Goal: Task Accomplishment & Management: Manage account settings

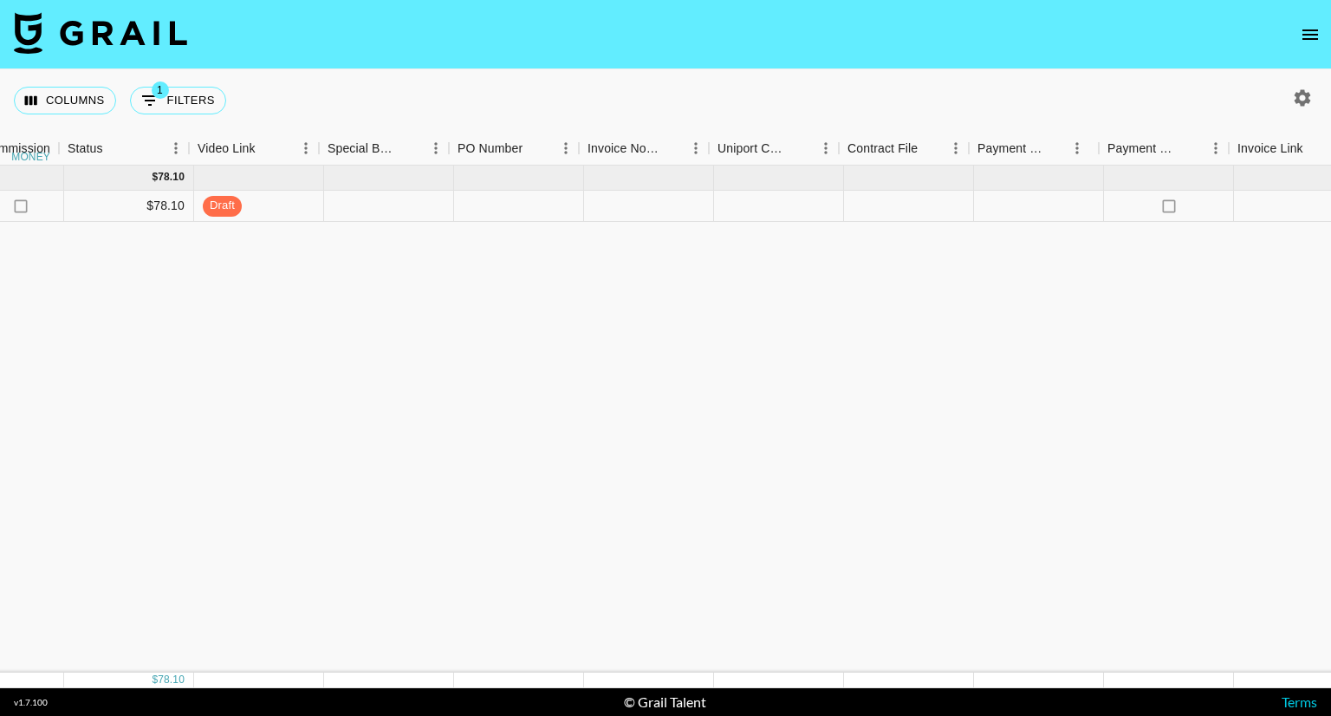
scroll to position [0, 1546]
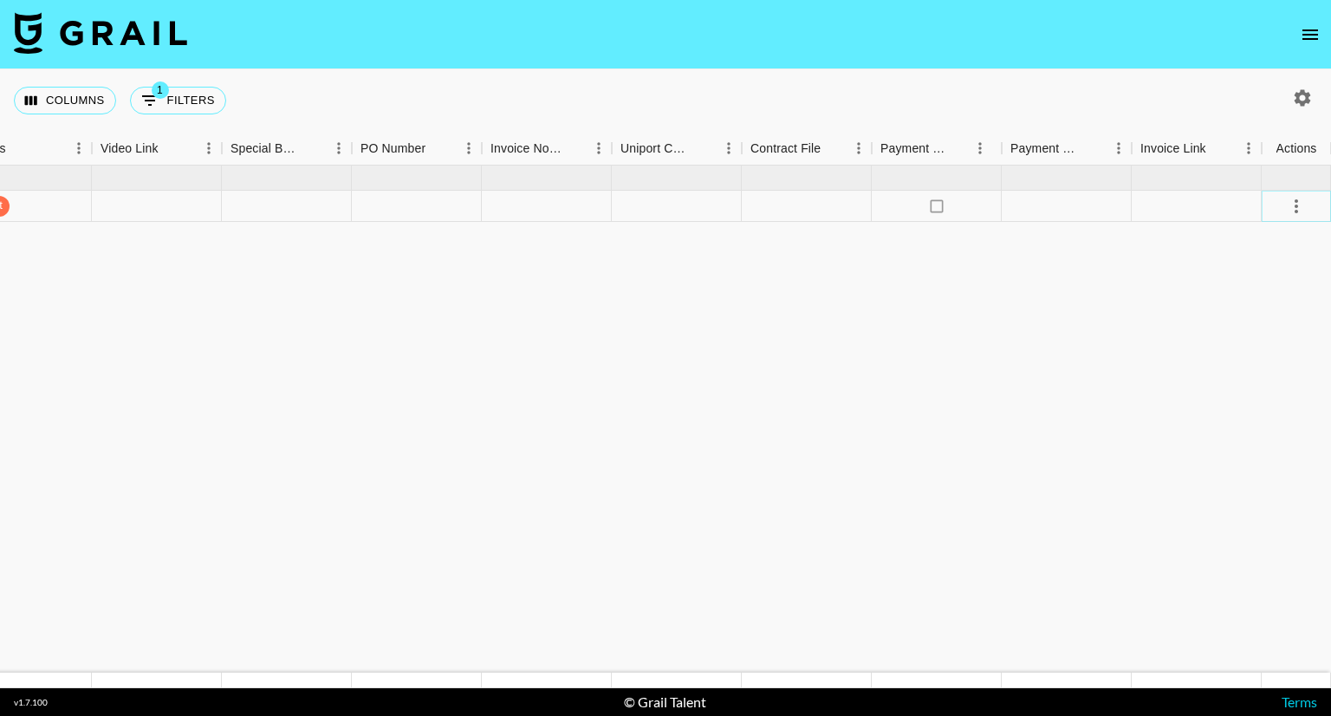
click at [1293, 205] on icon "select merge strategy" at bounding box center [1296, 206] width 21 height 21
click at [1286, 373] on li "Approve" at bounding box center [1275, 367] width 113 height 31
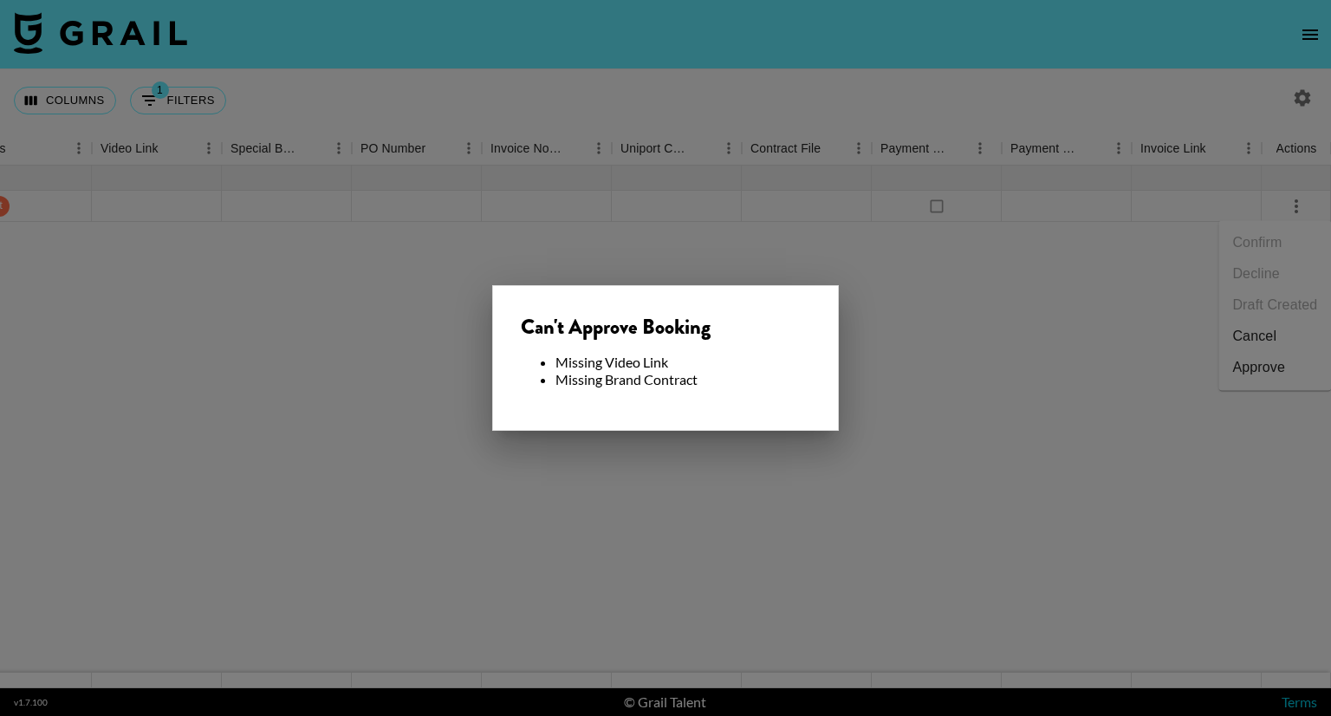
click at [711, 465] on div at bounding box center [665, 358] width 1331 height 716
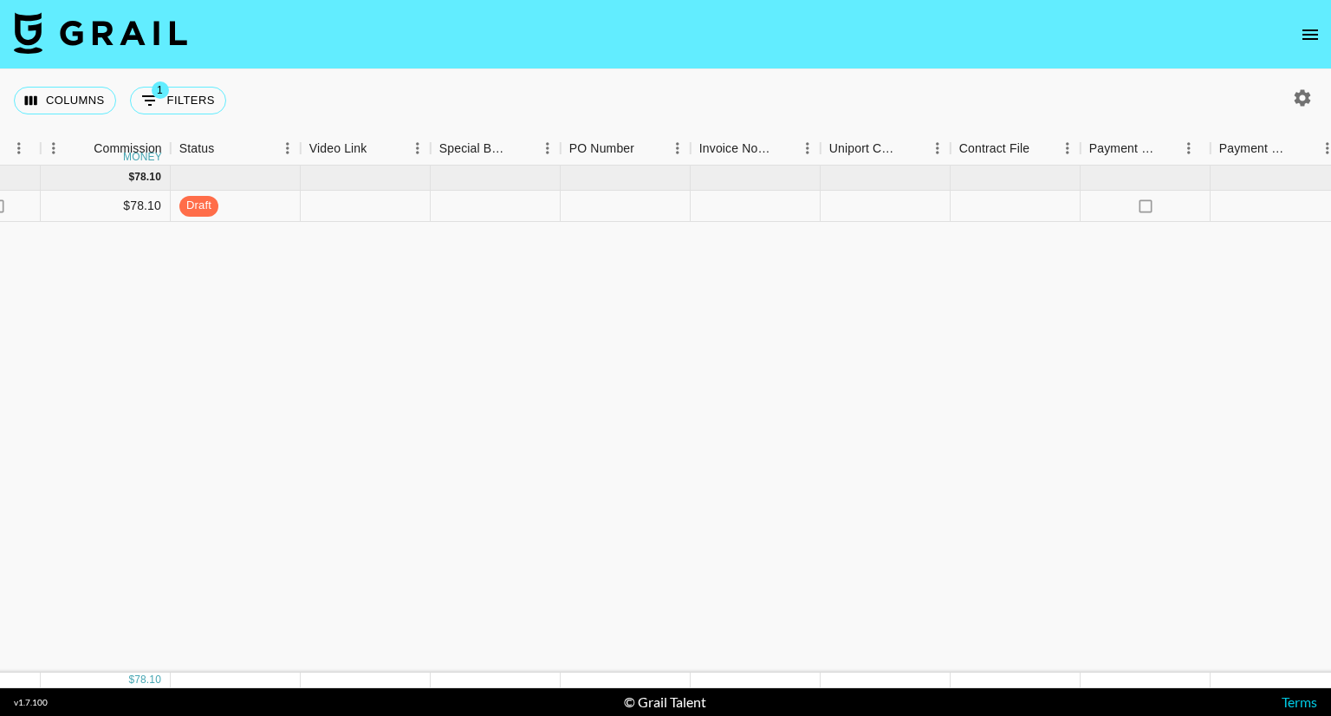
scroll to position [0, 1342]
click at [990, 201] on div at bounding box center [1011, 206] width 130 height 31
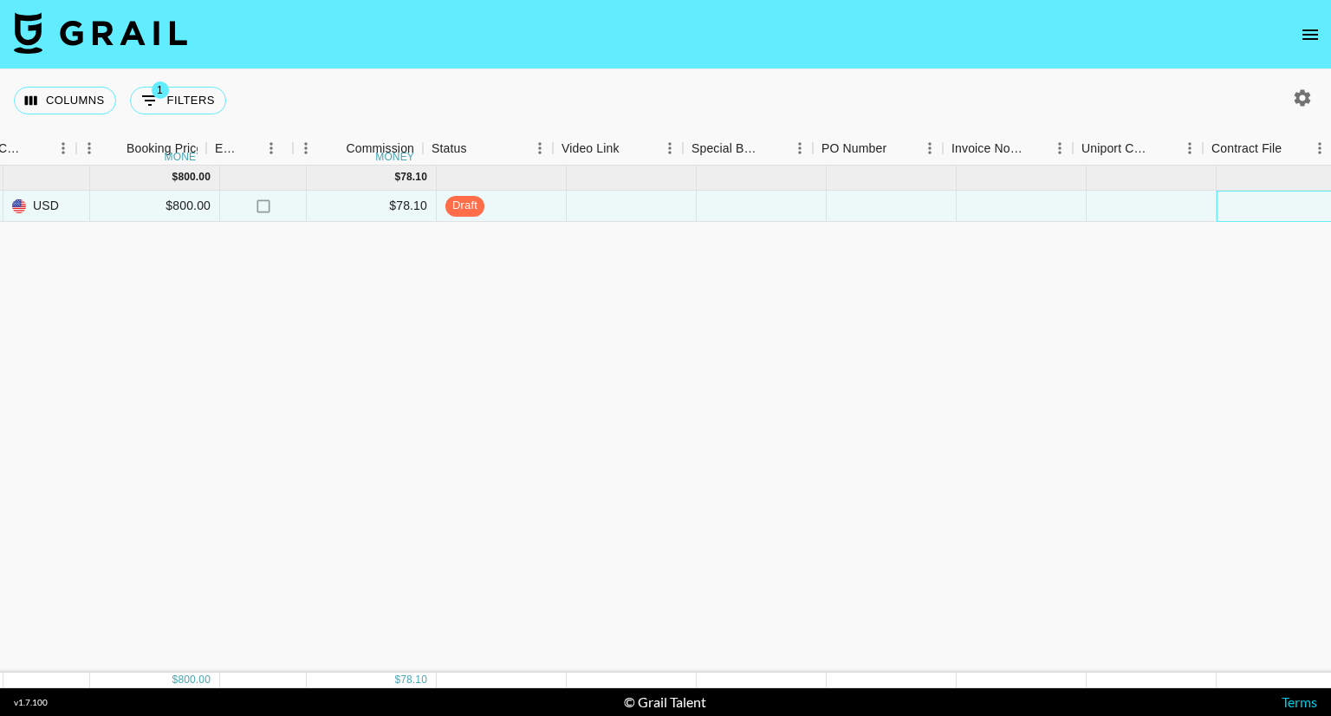
scroll to position [0, 1085]
click at [609, 198] on div at bounding box center [618, 206] width 130 height 31
click at [749, 202] on div at bounding box center [748, 206] width 130 height 31
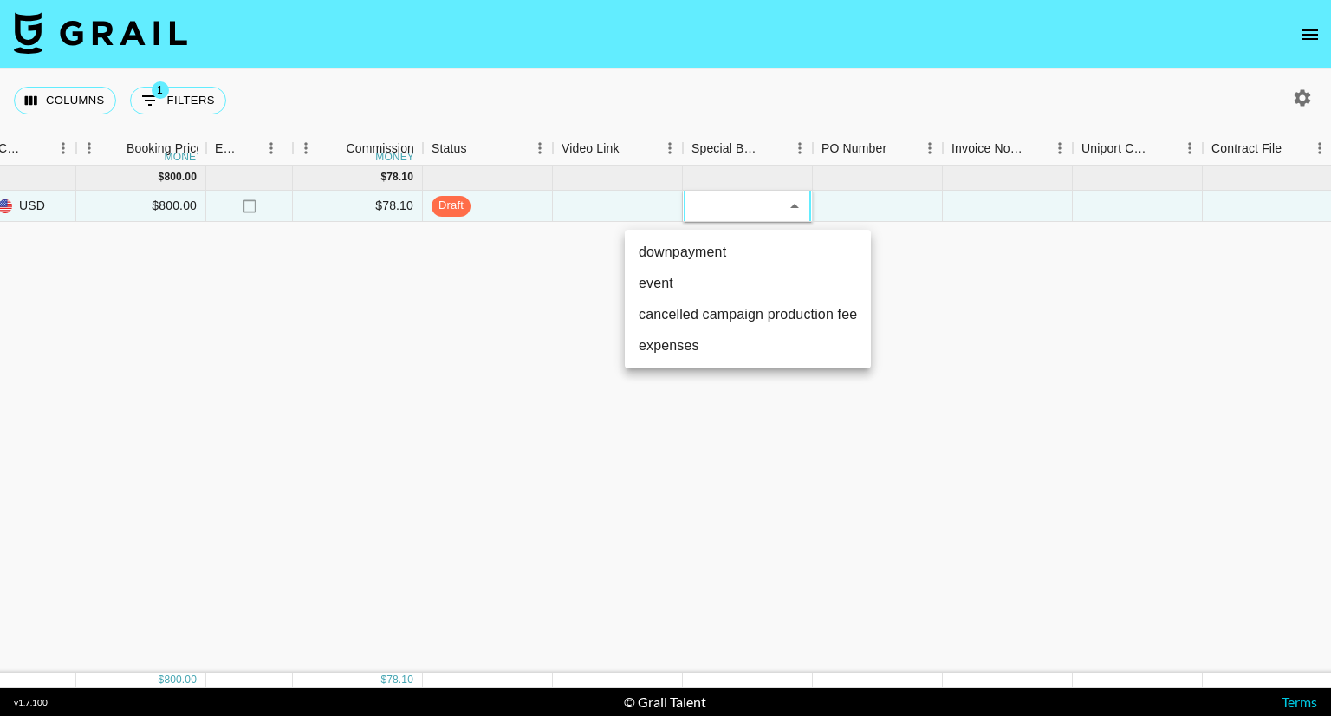
click at [609, 213] on div at bounding box center [665, 358] width 1331 height 716
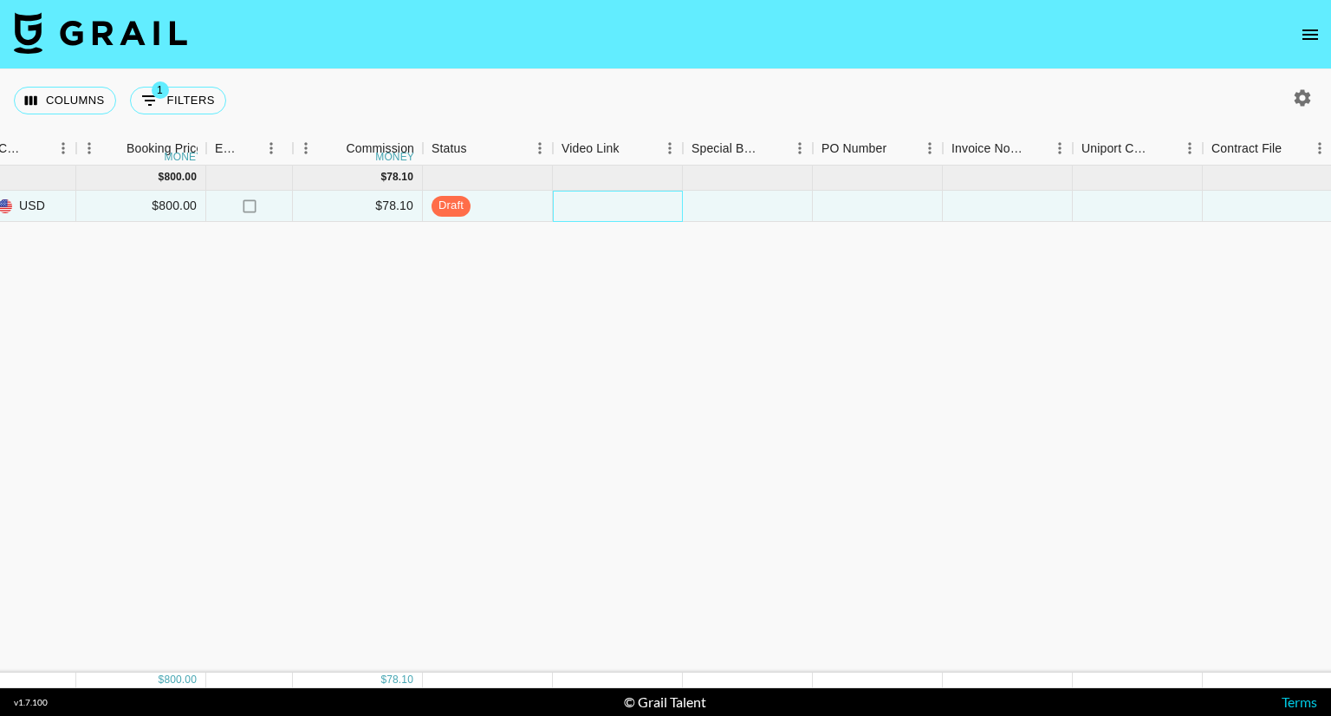
click at [609, 213] on div at bounding box center [618, 206] width 130 height 31
paste input "Hello [PERSON_NAME]! I hope you are doing great! I just wanted to follow up on …"
type input "Hello [PERSON_NAME]! I hope you are doing great! I just wanted to follow up on …"
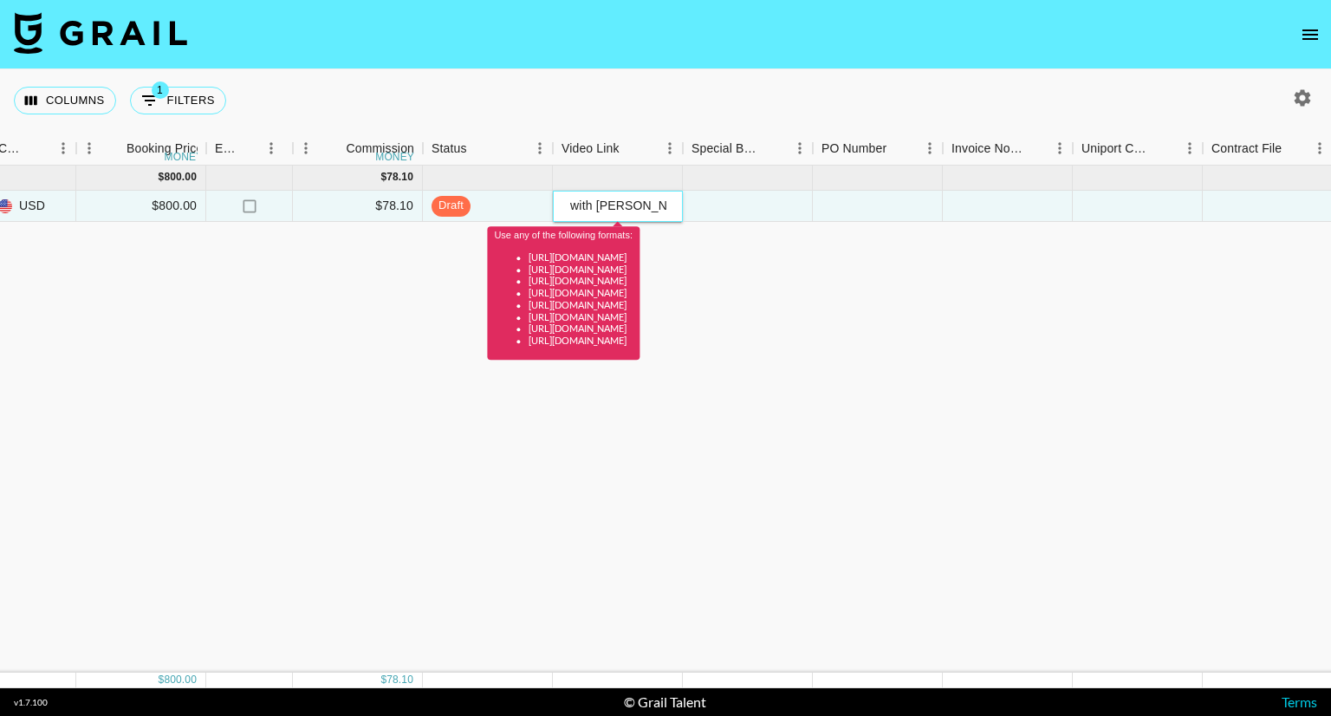
scroll to position [0, 0]
drag, startPoint x: 673, startPoint y: 205, endPoint x: 458, endPoint y: 201, distance: 215.0
click at [458, 201] on div "rec0e5bSccoqqw4tW emowii [PERSON_NAME][EMAIL_ADDRESS][PERSON_NAME][DOMAIN_NAME]…" at bounding box center [353, 206] width 2877 height 31
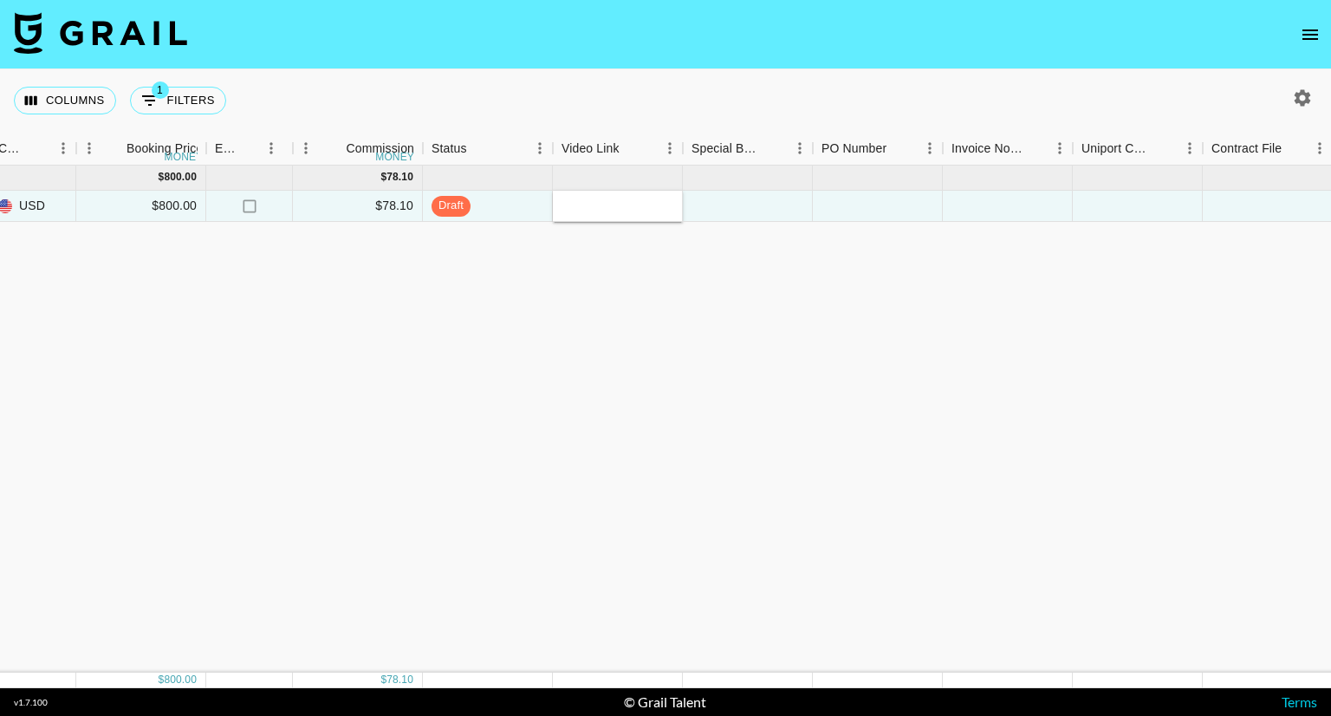
click at [634, 251] on div "[DATE] ( 1 ) $ 800.00 $ 78.10 rec0e5bSccoqqw4tW emowii [PERSON_NAME][EMAIL_ADDR…" at bounding box center [353, 419] width 2877 height 507
click at [626, 203] on div at bounding box center [618, 206] width 130 height 31
click at [627, 205] on div at bounding box center [618, 206] width 130 height 31
click at [601, 202] on div at bounding box center [618, 206] width 130 height 31
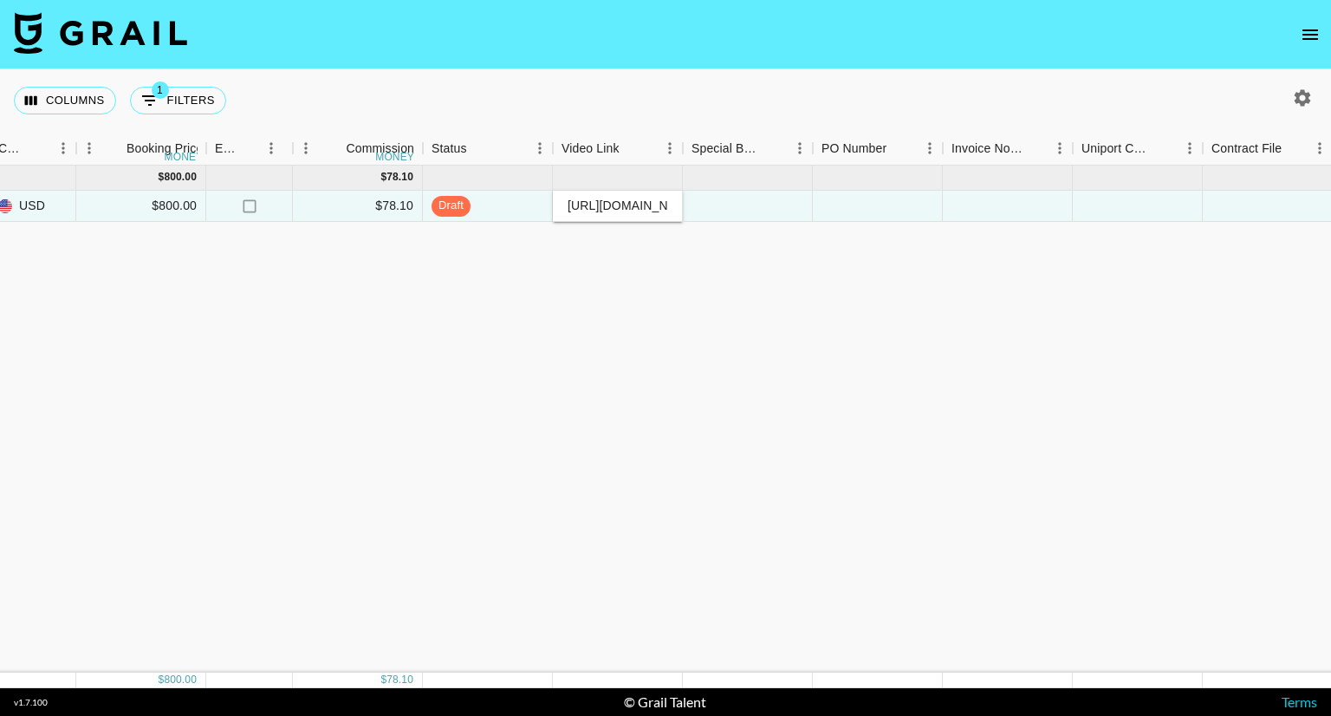
scroll to position [0, 244]
type input "[URL][DOMAIN_NAME]"
click at [716, 309] on div "[DATE] ( 1 ) $ 800.00 $ 78.10 rec0e5bSccoqqw4tW emowii [PERSON_NAME][EMAIL_ADDR…" at bounding box center [353, 419] width 2877 height 507
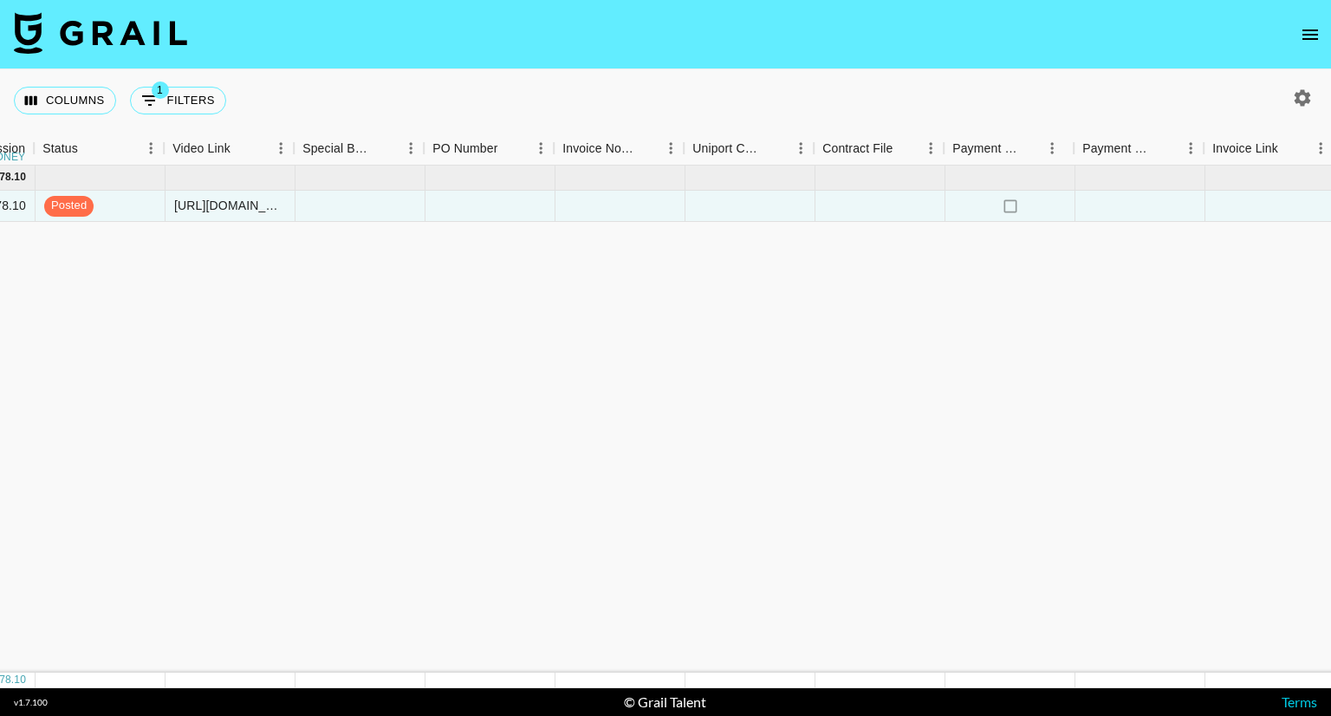
scroll to position [0, 1473]
click at [489, 210] on div at bounding box center [490, 206] width 130 height 31
drag, startPoint x: 489, startPoint y: 210, endPoint x: 261, endPoint y: -51, distance: 346.4
click at [261, 0] on html "Columns 1 Filters + Booking Month Due Airtable ID Talent Manager Client [PERSON…" at bounding box center [665, 358] width 1331 height 716
click at [625, 211] on div at bounding box center [620, 206] width 130 height 31
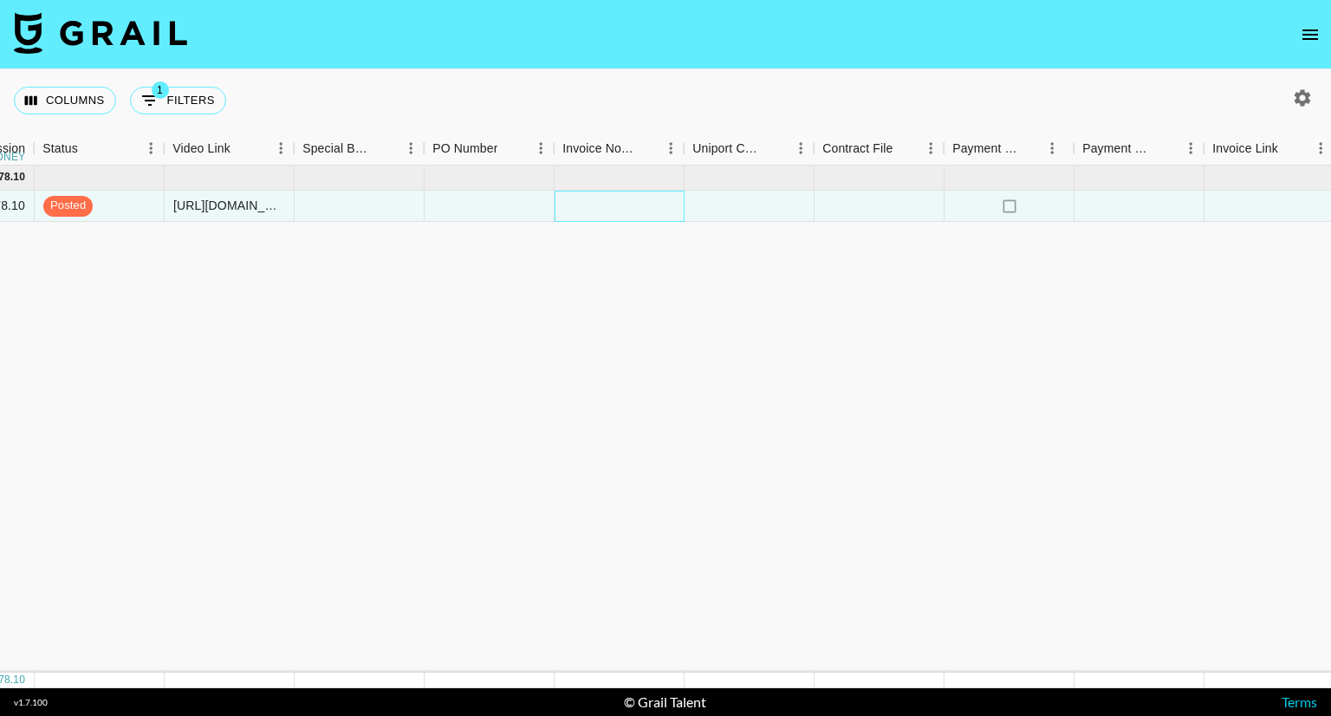
click at [625, 211] on div at bounding box center [620, 206] width 130 height 31
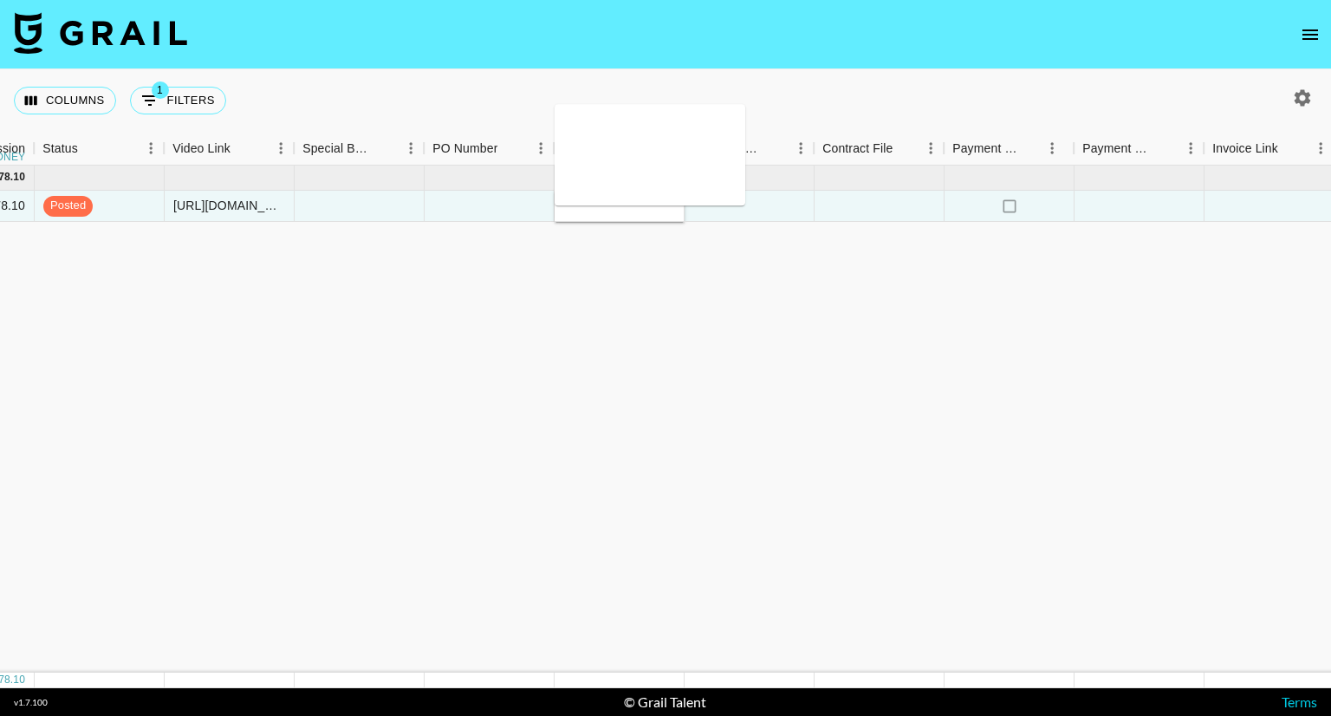
click at [511, 203] on div at bounding box center [490, 206] width 130 height 31
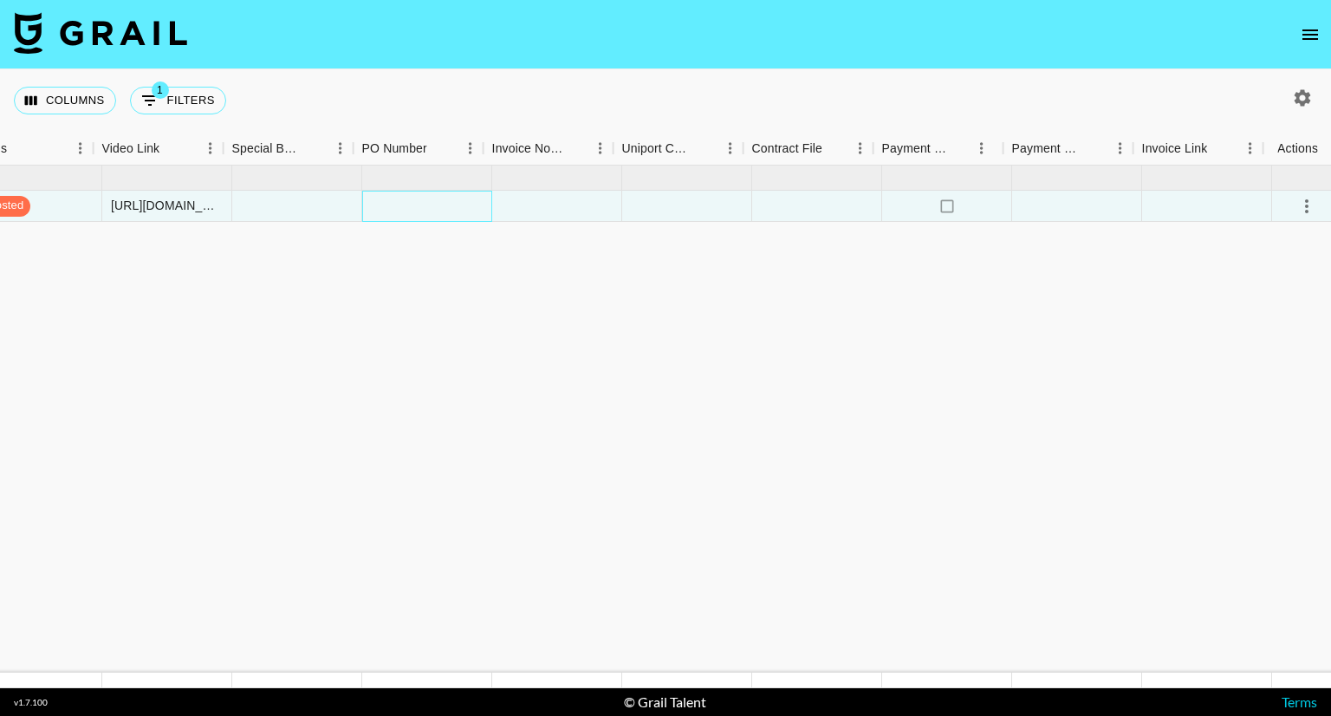
scroll to position [0, 1546]
click at [777, 211] on div at bounding box center [807, 206] width 130 height 31
click at [1297, 209] on icon "select merge strategy" at bounding box center [1296, 206] width 21 height 21
click at [1287, 372] on li "Approve" at bounding box center [1275, 367] width 113 height 31
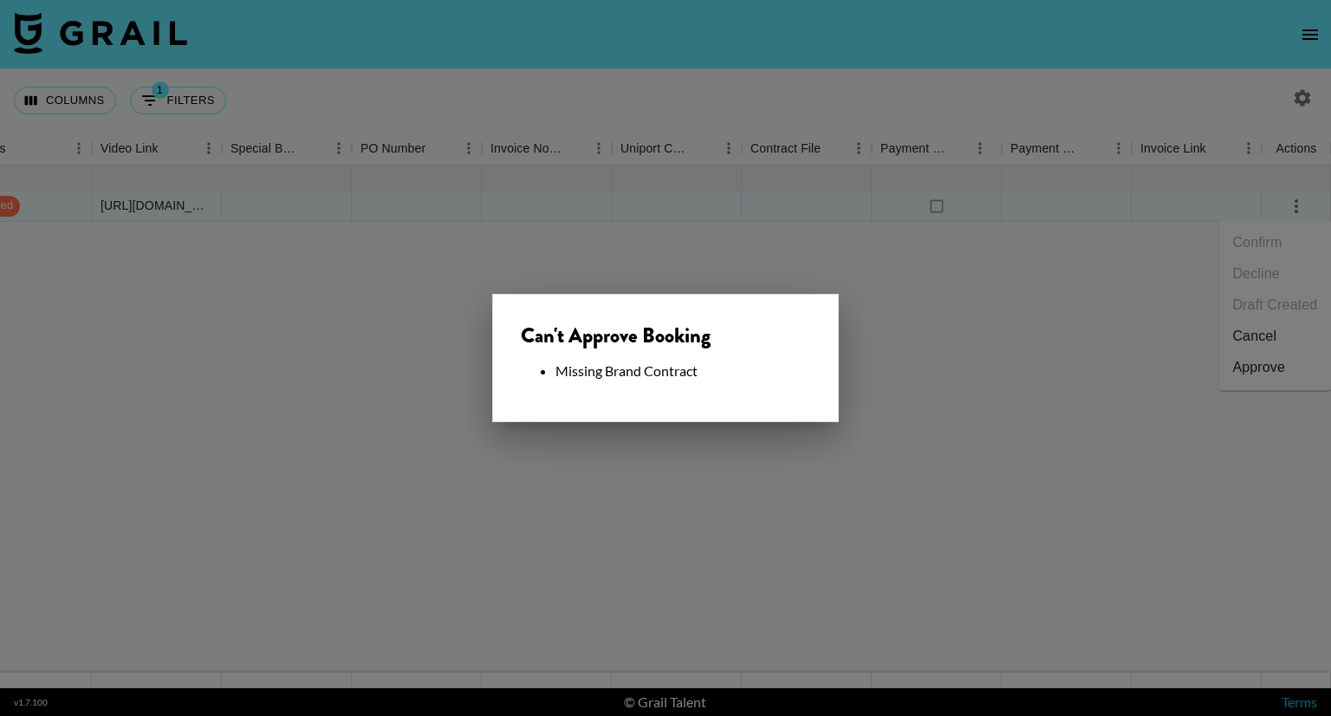
click at [912, 394] on div at bounding box center [665, 358] width 1331 height 716
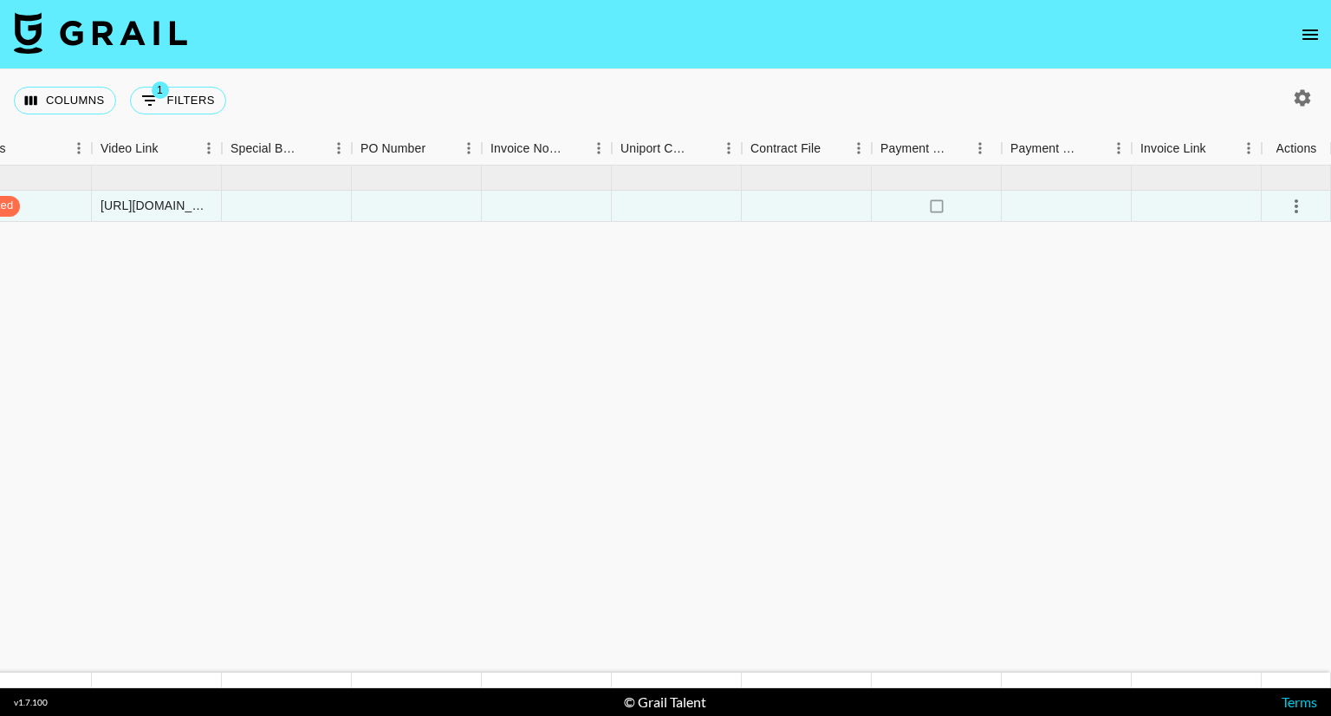
scroll to position [0, 1545]
click at [645, 210] on div at bounding box center [678, 206] width 130 height 31
paste input "[EMAIL_ADDRESS][DOMAIN_NAME]"
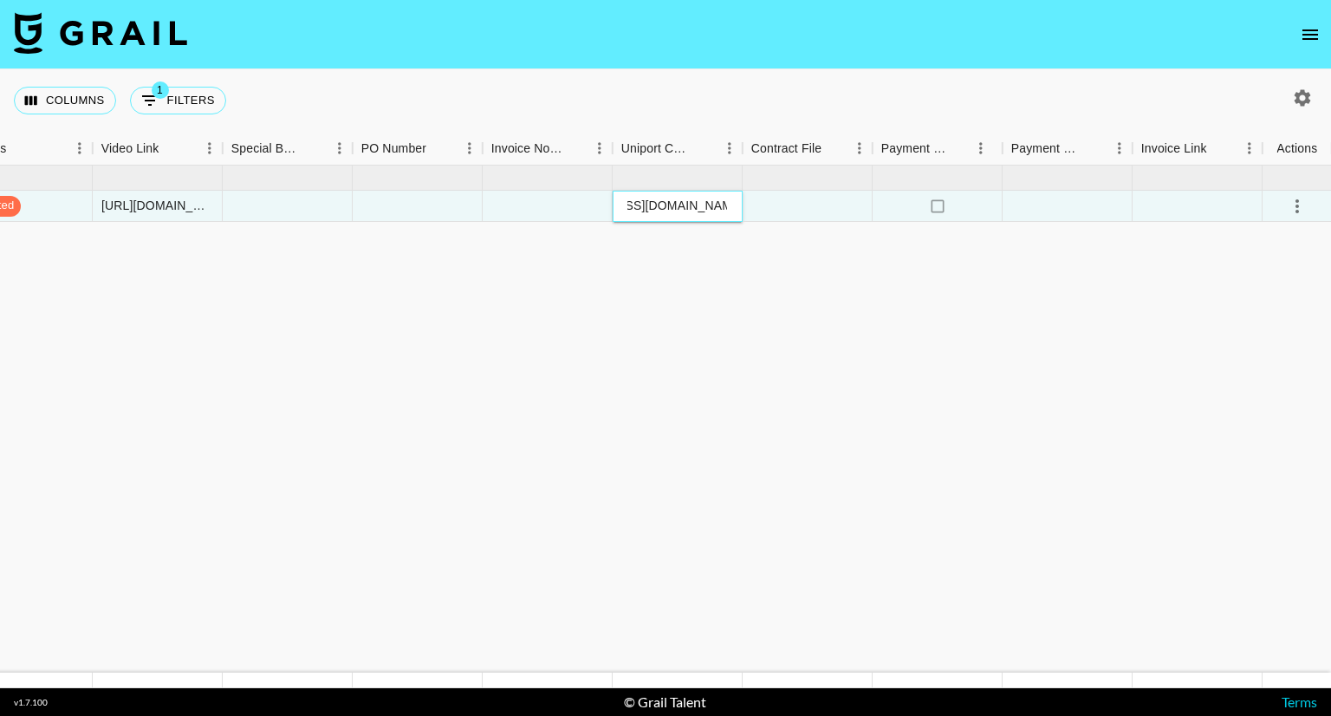
type input "[EMAIL_ADDRESS][DOMAIN_NAME]"
click at [802, 213] on div at bounding box center [808, 206] width 130 height 31
click at [801, 206] on div at bounding box center [808, 206] width 130 height 31
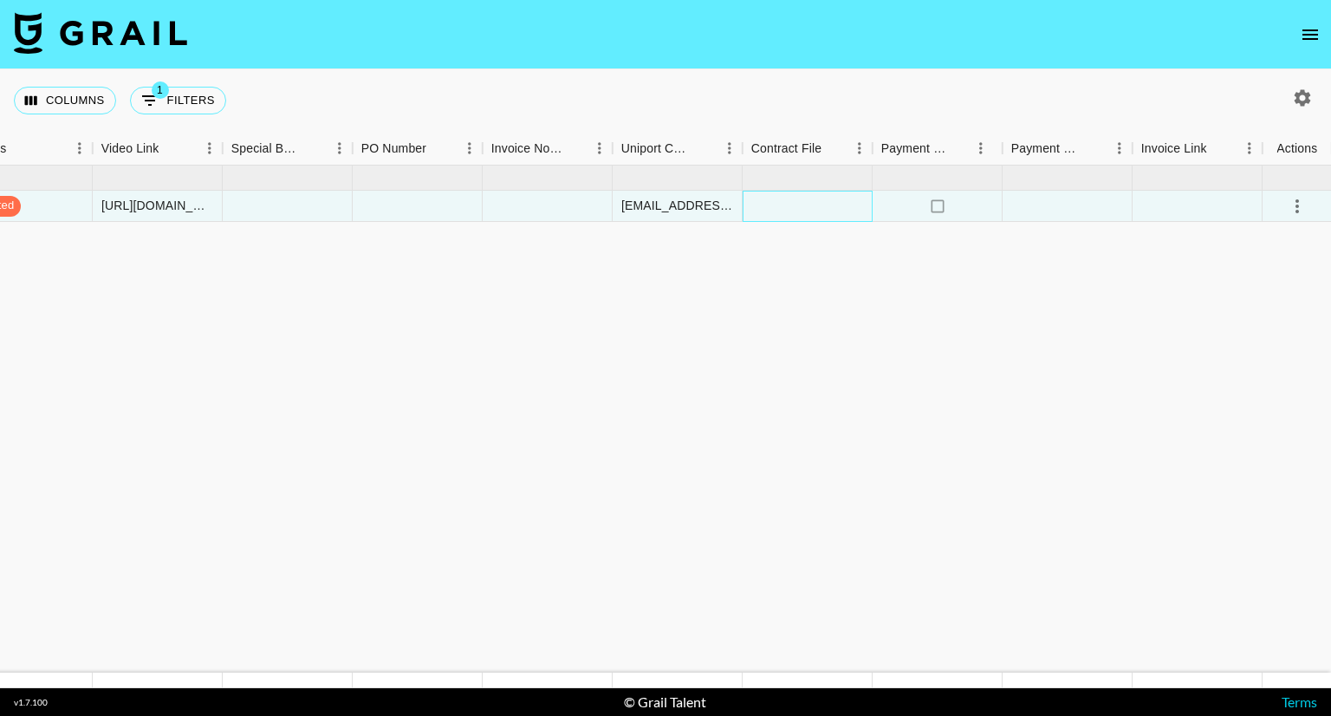
click at [801, 206] on div at bounding box center [808, 206] width 130 height 31
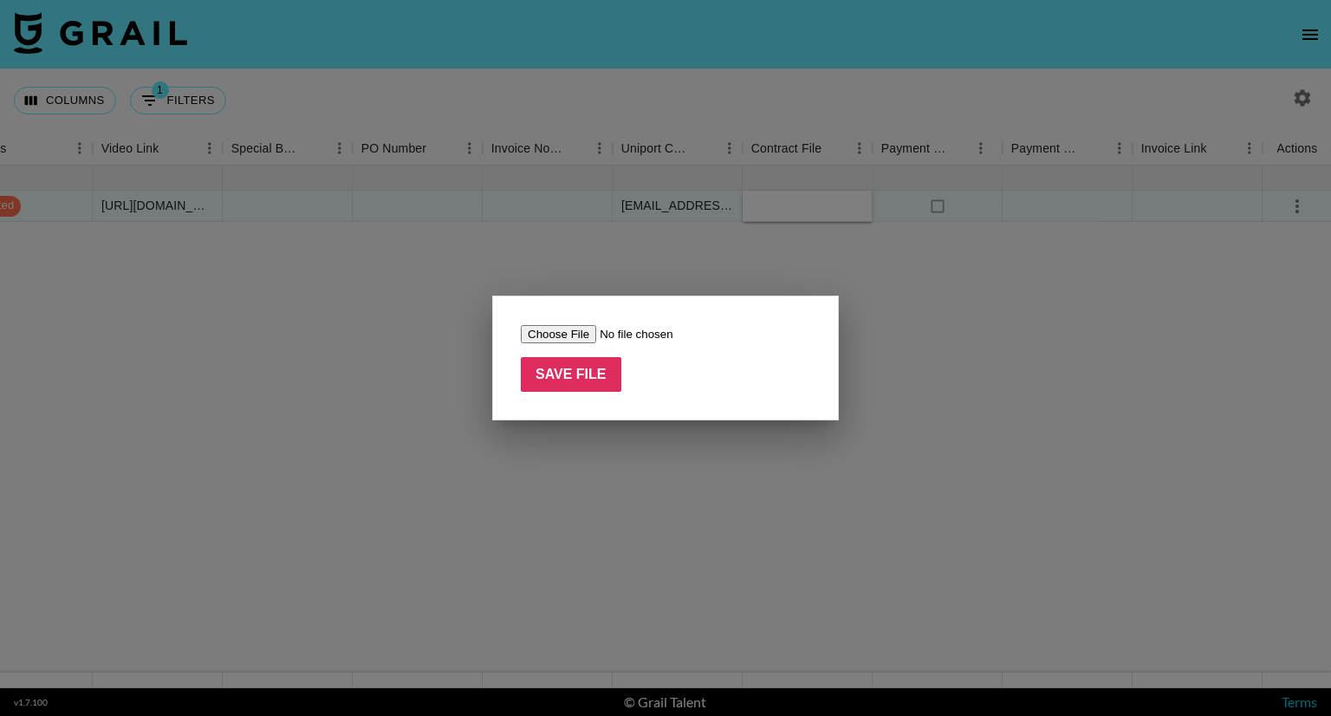
click at [569, 329] on input "file" at bounding box center [630, 334] width 219 height 18
type input "C:\fakepath\Paid Contents [PERSON_NAME](25.08).pdf"
click at [596, 378] on input "Save File" at bounding box center [571, 374] width 101 height 35
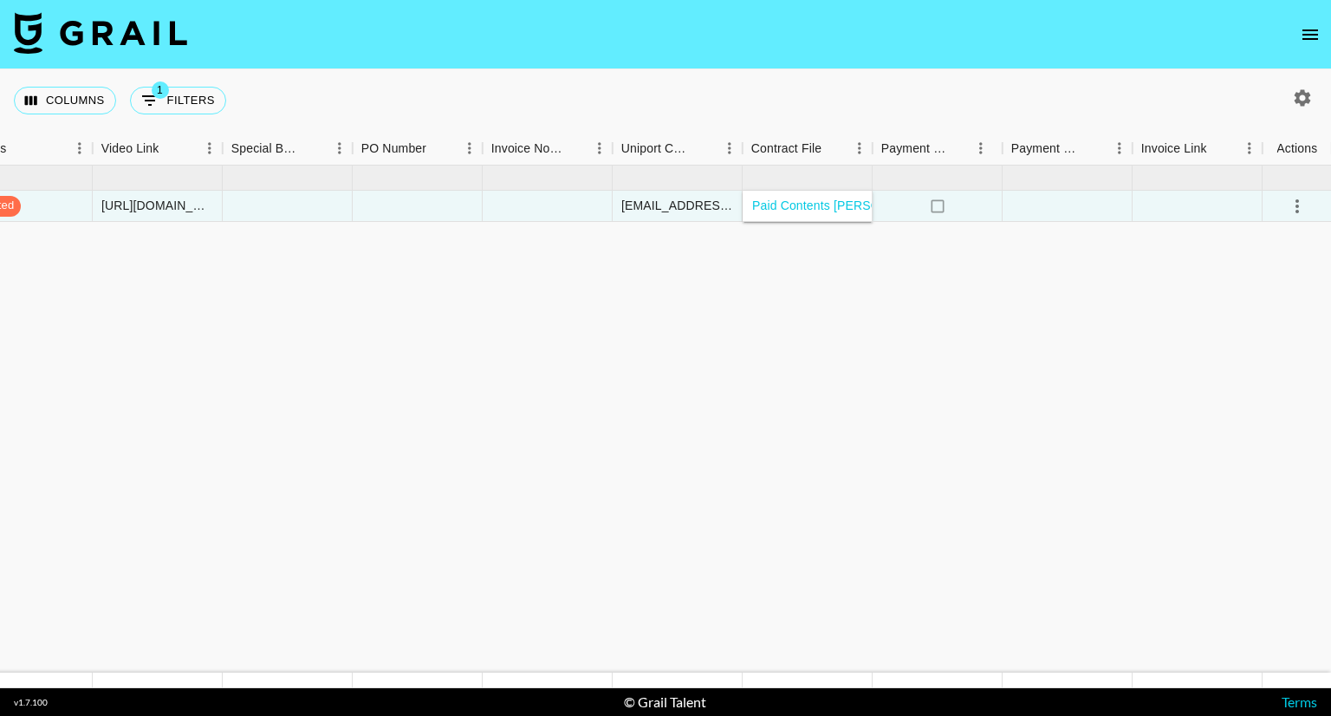
click at [1298, 204] on icon "select merge strategy" at bounding box center [1297, 206] width 21 height 21
click at [1269, 372] on div "Approve" at bounding box center [1258, 367] width 53 height 21
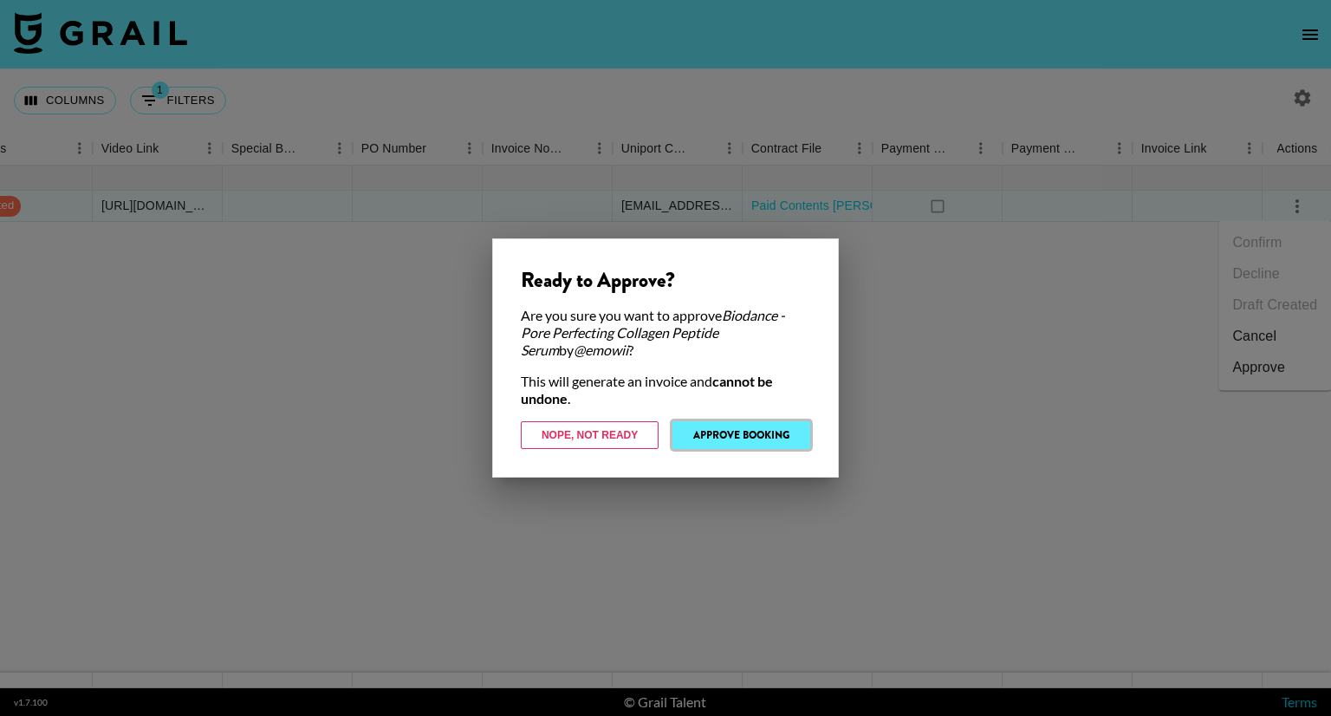
click at [764, 437] on button "Approve Booking" at bounding box center [742, 435] width 138 height 28
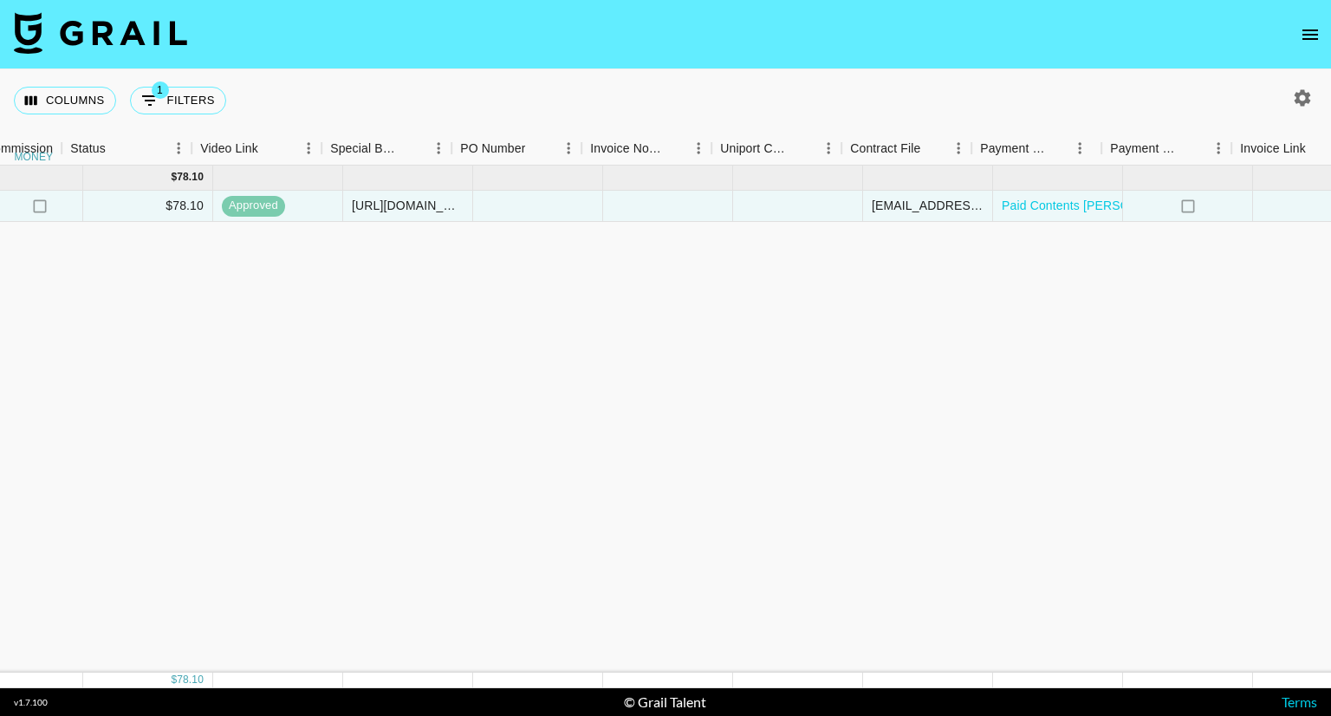
scroll to position [0, 1546]
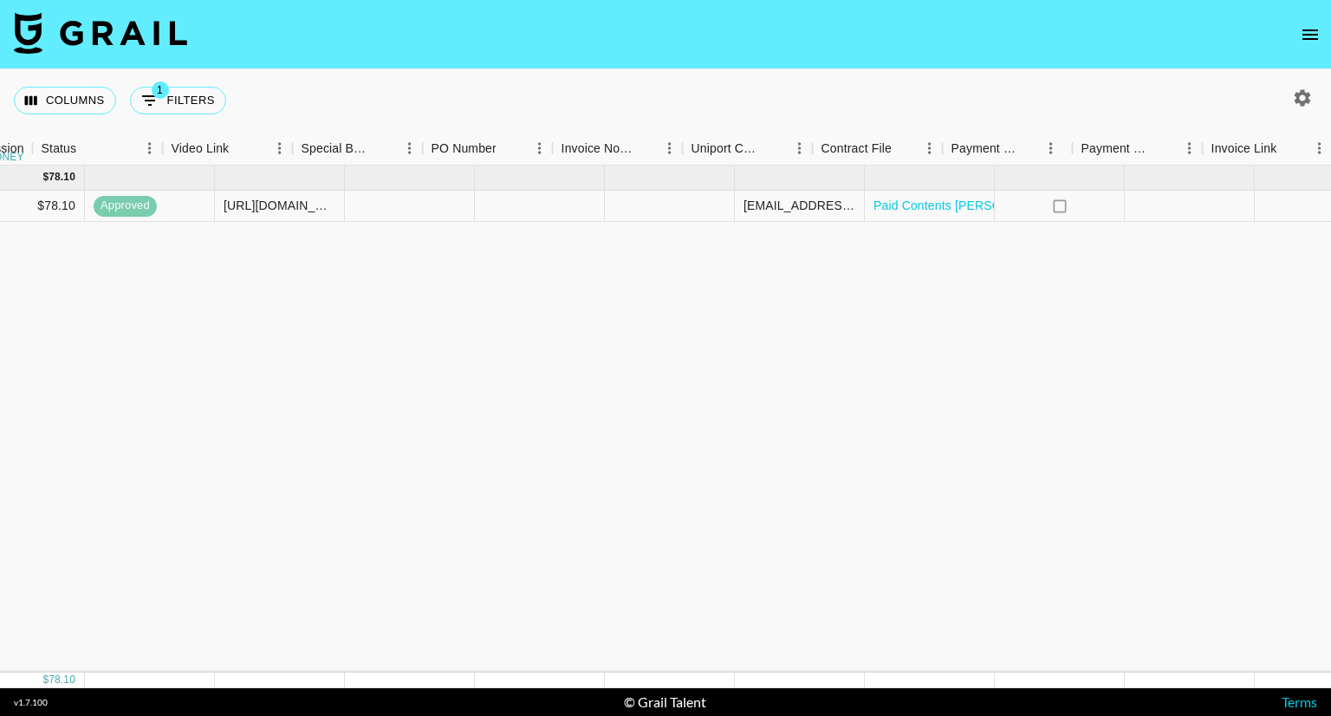
scroll to position [0, 1546]
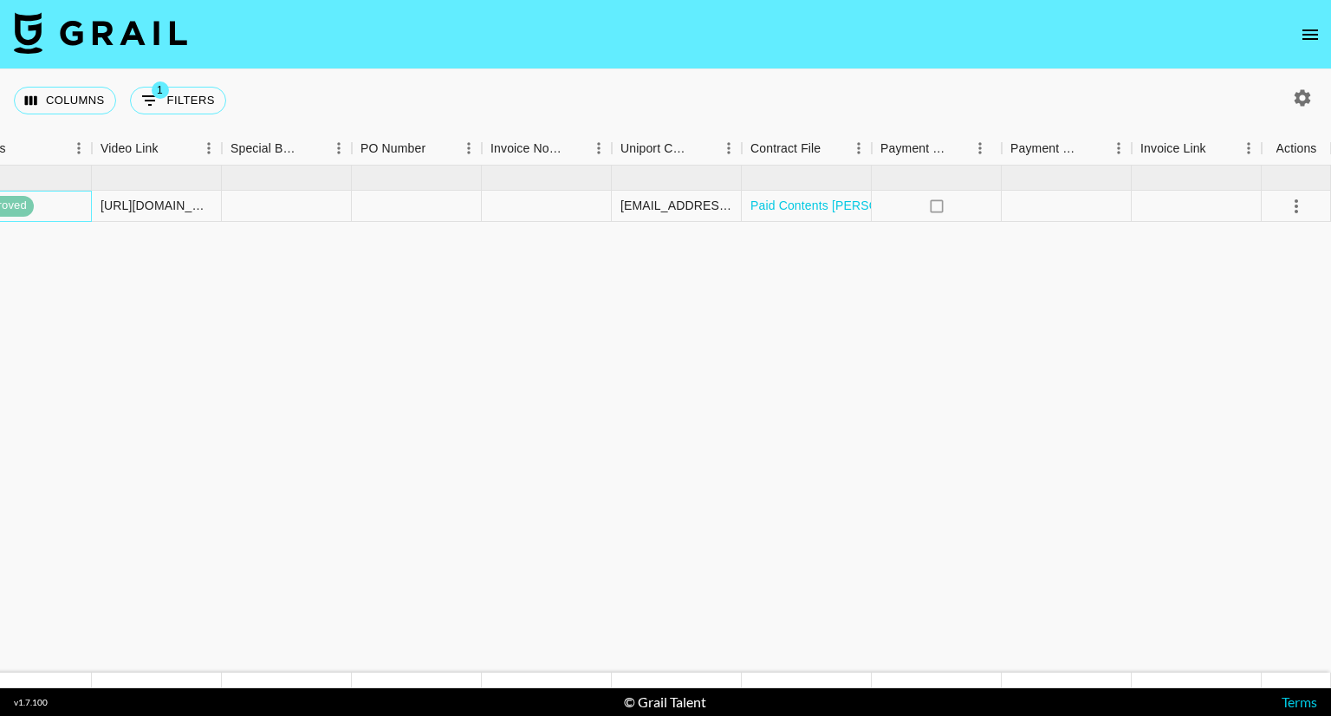
click at [14, 205] on span "approved" at bounding box center [2, 206] width 63 height 16
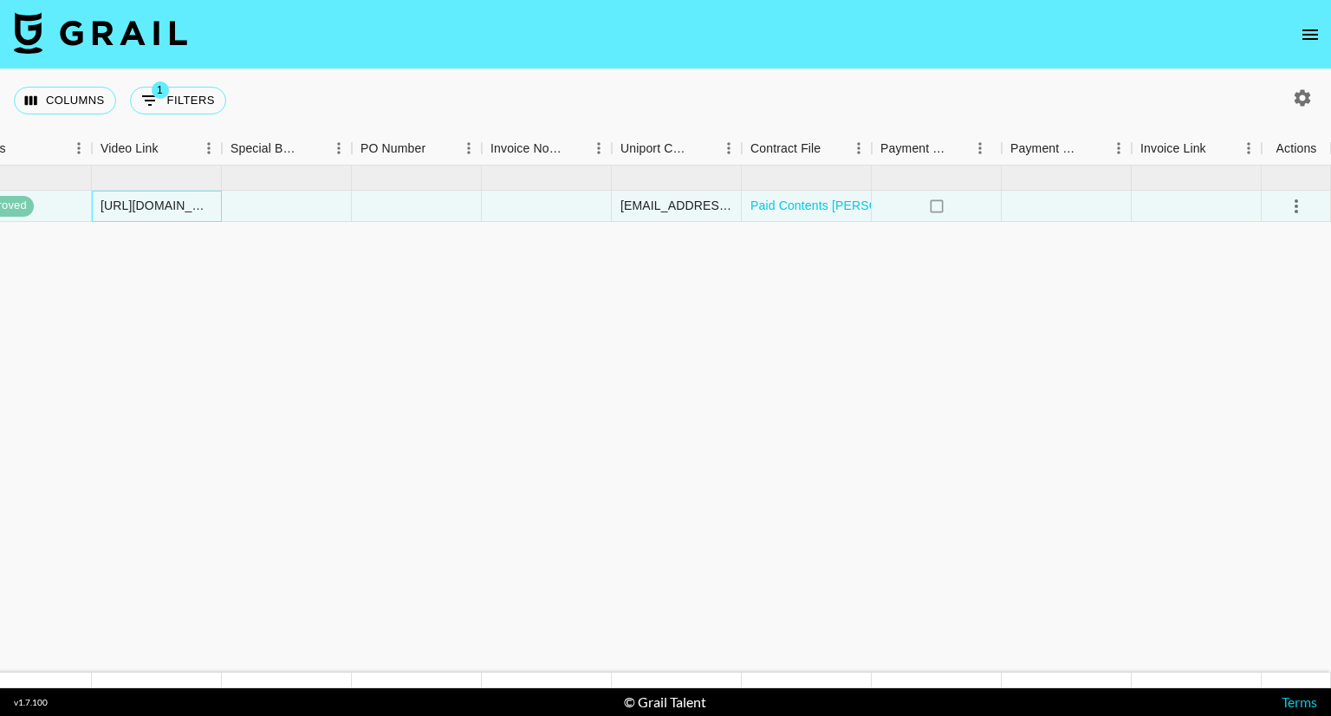
click at [177, 209] on div "[URL][DOMAIN_NAME]" at bounding box center [157, 205] width 112 height 17
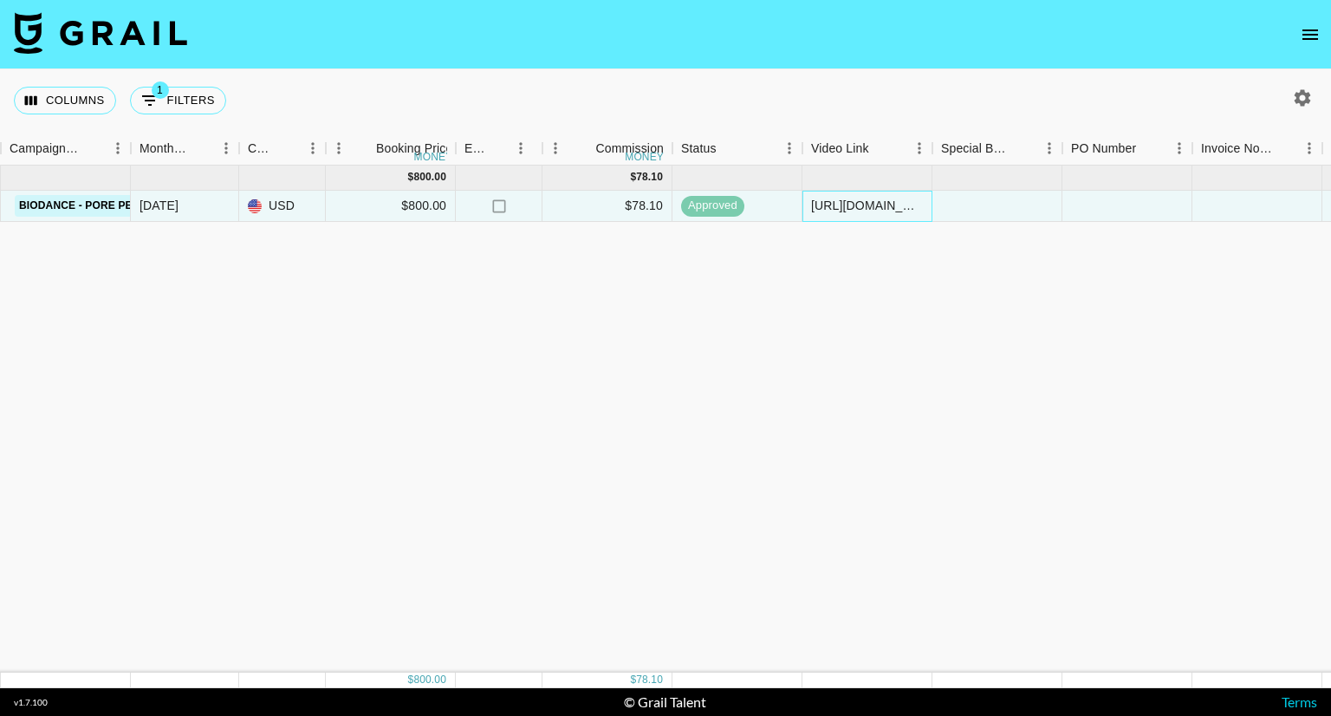
scroll to position [0, 835]
